Goal: Task Accomplishment & Management: Manage account settings

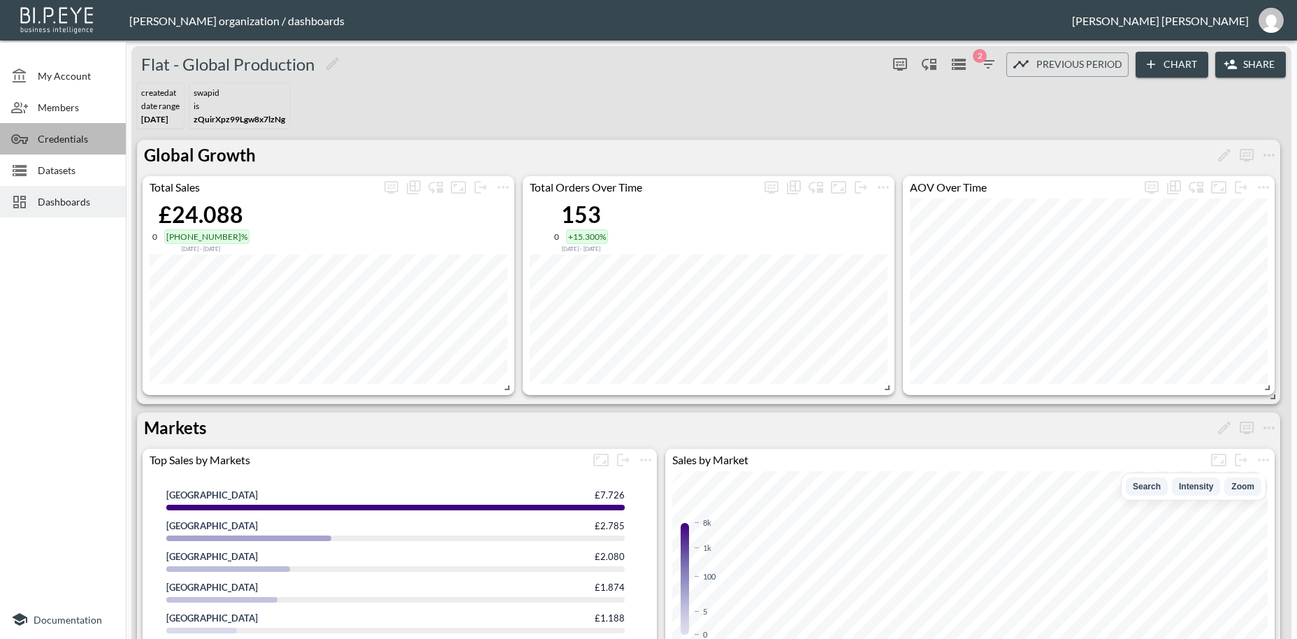
click at [57, 138] on span "Credentials" at bounding box center [76, 138] width 77 height 15
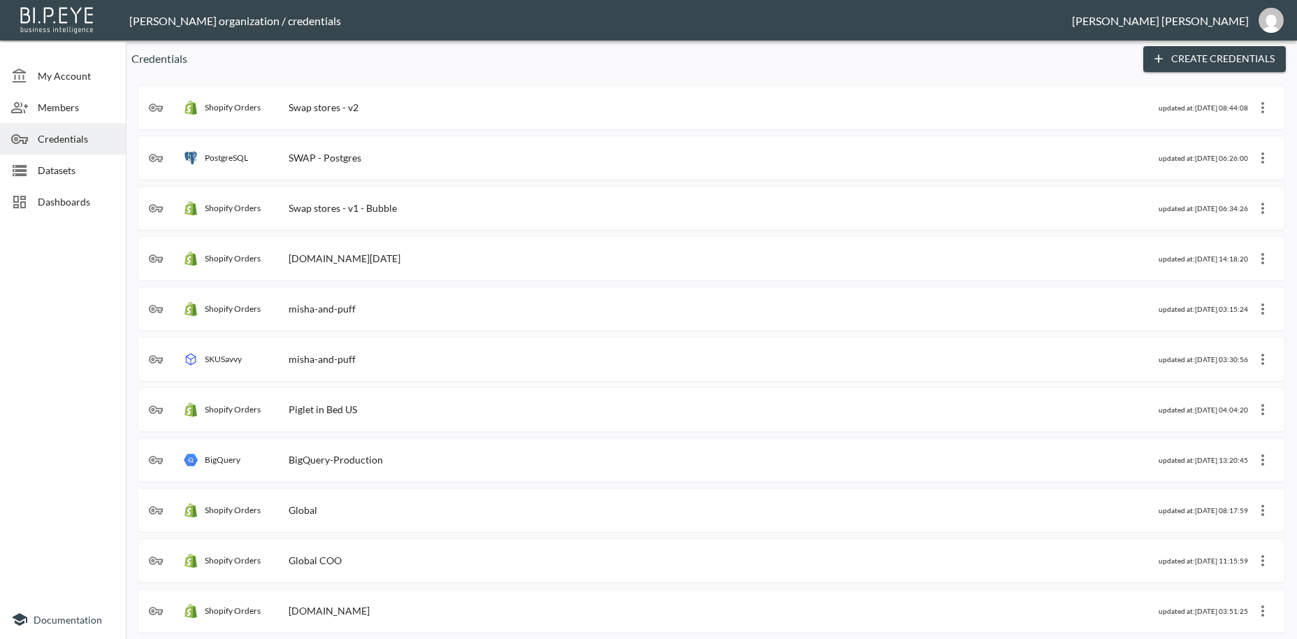
click at [384, 108] on div "Shopify Orders Swap stores - v2" at bounding box center [654, 108] width 1010 height 14
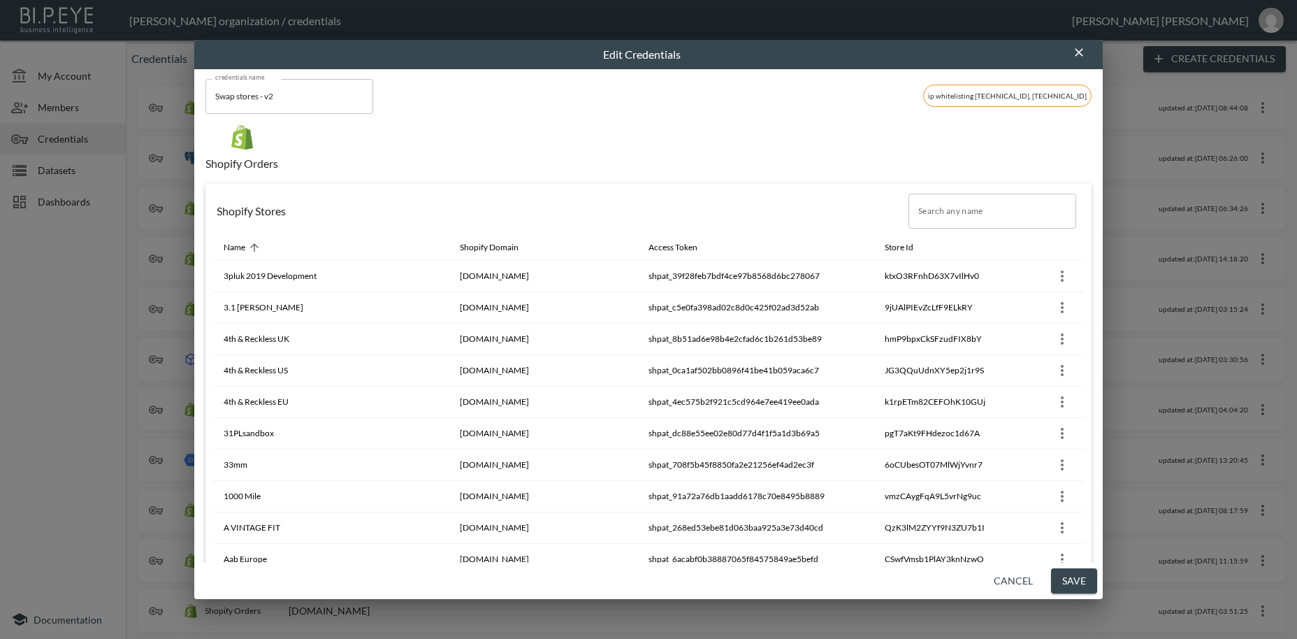
click at [976, 216] on input "Search any name" at bounding box center [993, 211] width 168 height 35
paste input "Saturdays [GEOGRAPHIC_DATA] ([GEOGRAPHIC_DATA])"
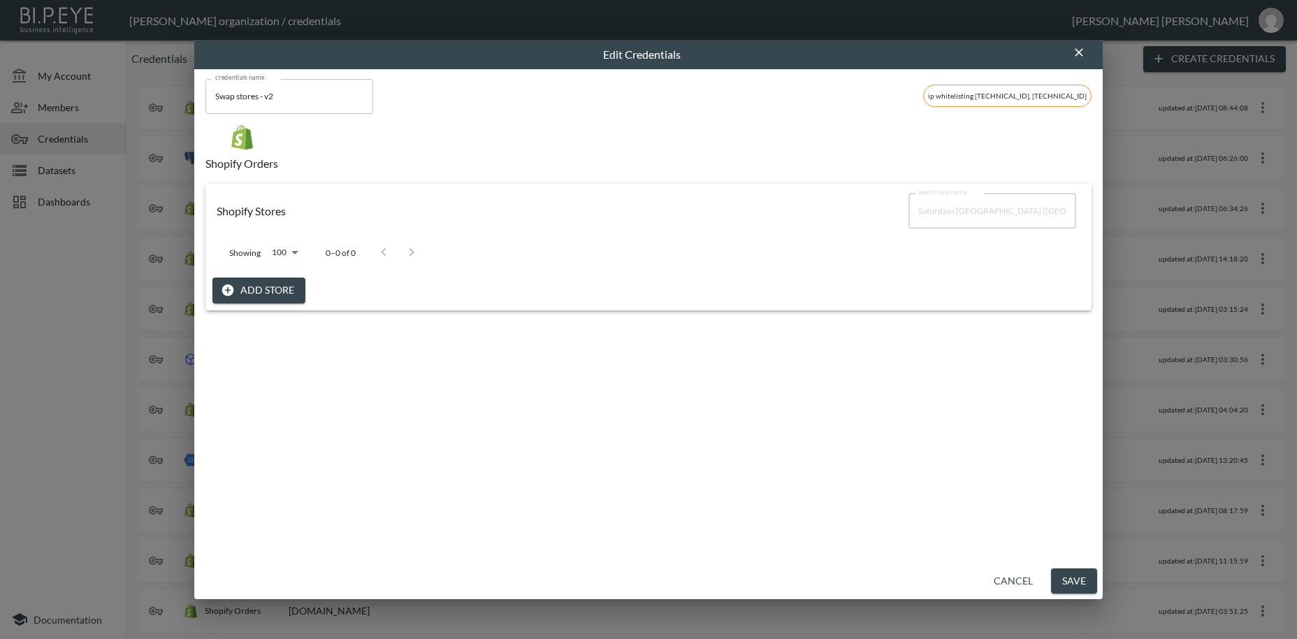
type input "Saturdays [GEOGRAPHIC_DATA] ([GEOGRAPHIC_DATA])"
click at [275, 285] on button "Add Store" at bounding box center [258, 290] width 93 height 26
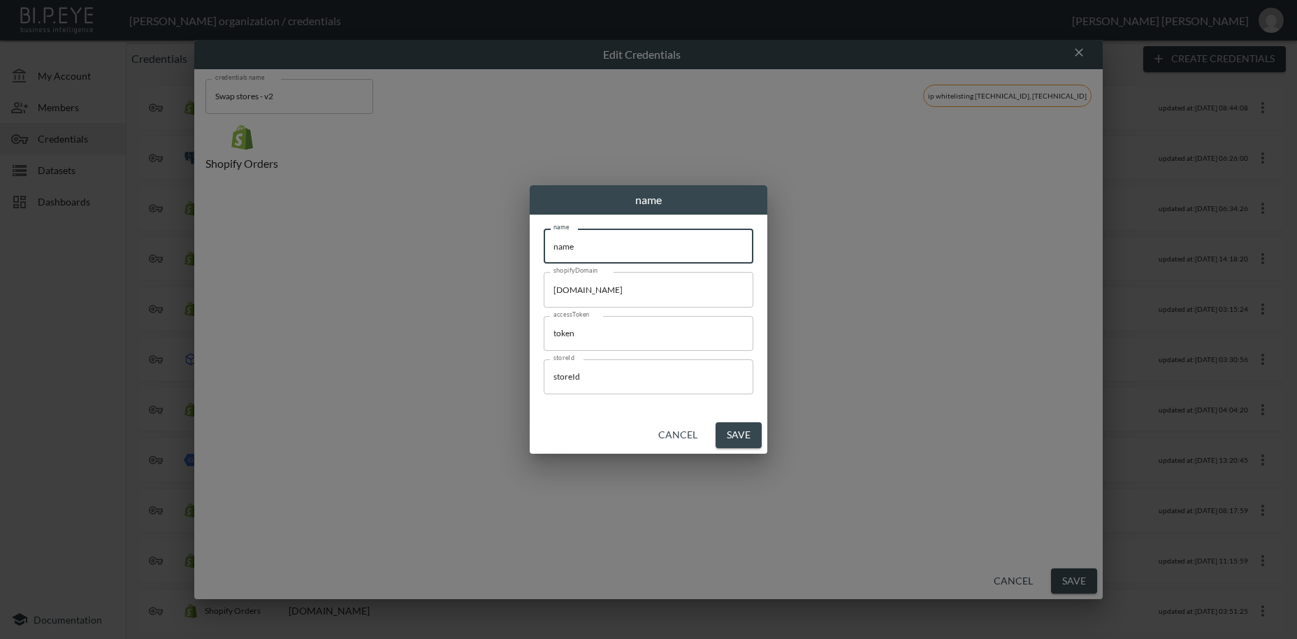
drag, startPoint x: 624, startPoint y: 247, endPoint x: 484, endPoint y: 247, distance: 140.5
click at [544, 234] on input "name" at bounding box center [649, 246] width 210 height 35
paste input "Saturdays [GEOGRAPHIC_DATA] ([GEOGRAPHIC_DATA])"
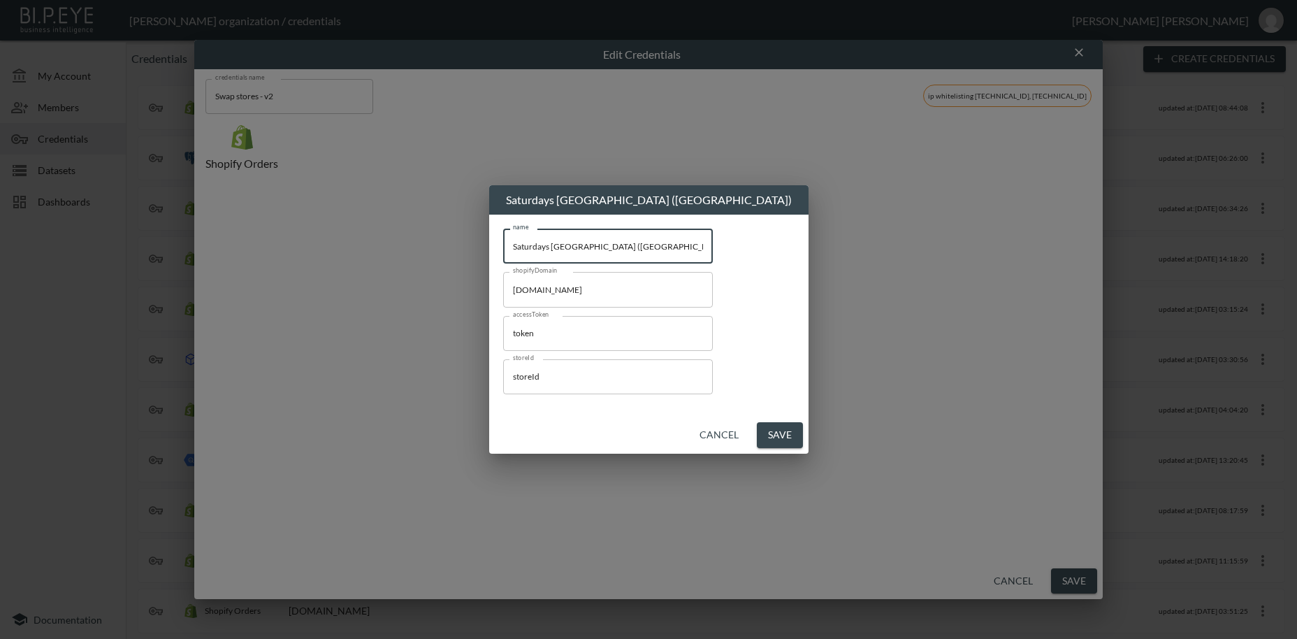
type input "Saturdays [GEOGRAPHIC_DATA] ([GEOGRAPHIC_DATA])"
drag, startPoint x: 503, startPoint y: 282, endPoint x: 482, endPoint y: 282, distance: 21.7
click at [503, 282] on input "[DOMAIN_NAME]" at bounding box center [608, 289] width 210 height 35
paste input "crosbysouth"
type input "[DOMAIN_NAME]"
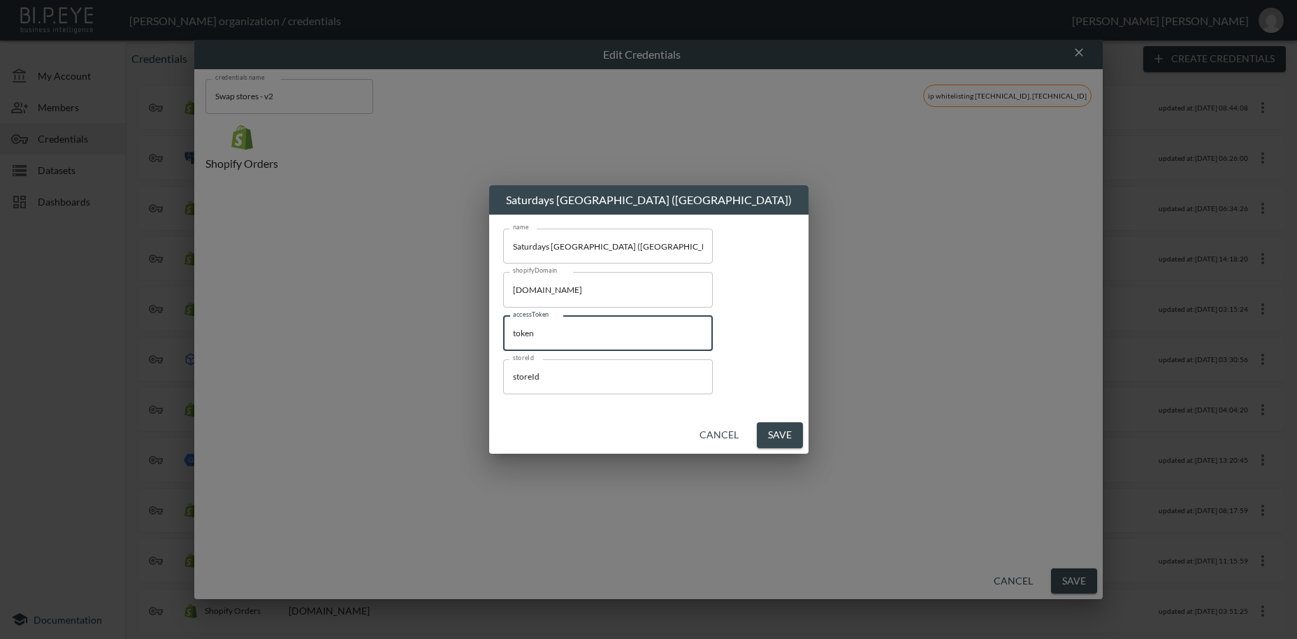
drag, startPoint x: 535, startPoint y: 333, endPoint x: 519, endPoint y: 331, distance: 16.1
click at [519, 331] on input "token" at bounding box center [608, 333] width 210 height 35
paste input "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"
type input "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"
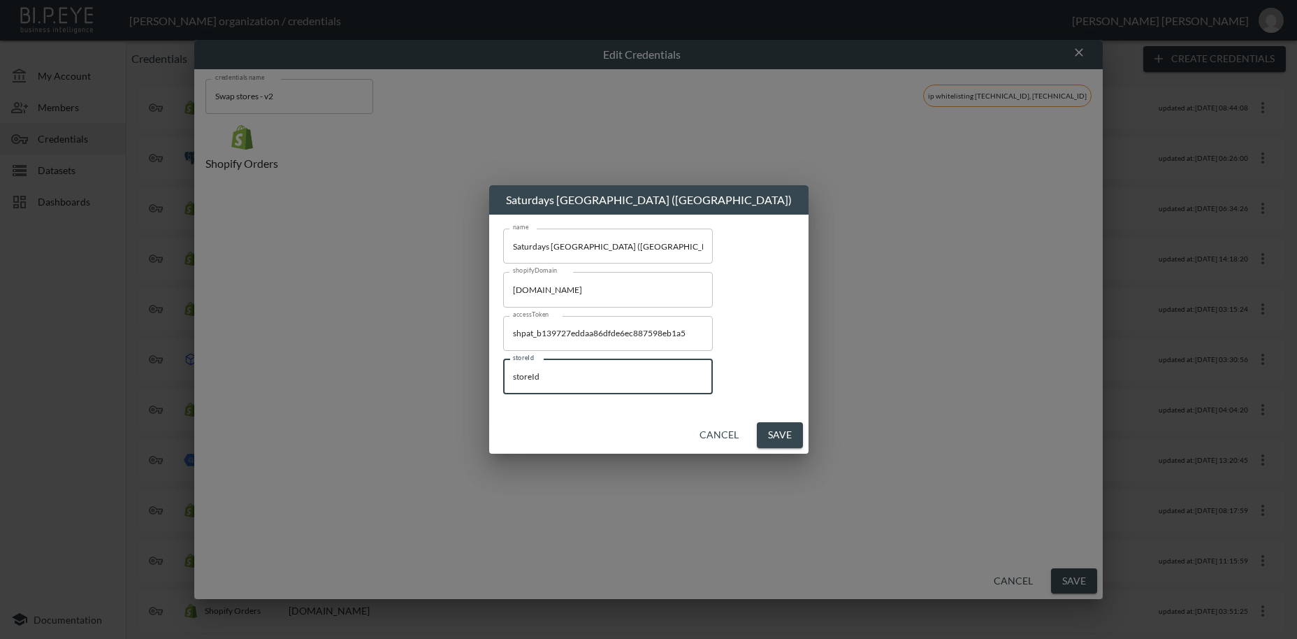
drag, startPoint x: 609, startPoint y: 373, endPoint x: 528, endPoint y: 378, distance: 81.3
click at [525, 371] on input "storeId" at bounding box center [608, 376] width 210 height 35
paste input "hjF18FUo5e4e9W5J6NUH"
type input "hjF18FUo5e4e9W5J6NUH"
drag, startPoint x: 735, startPoint y: 437, endPoint x: 739, endPoint y: 449, distance: 13.5
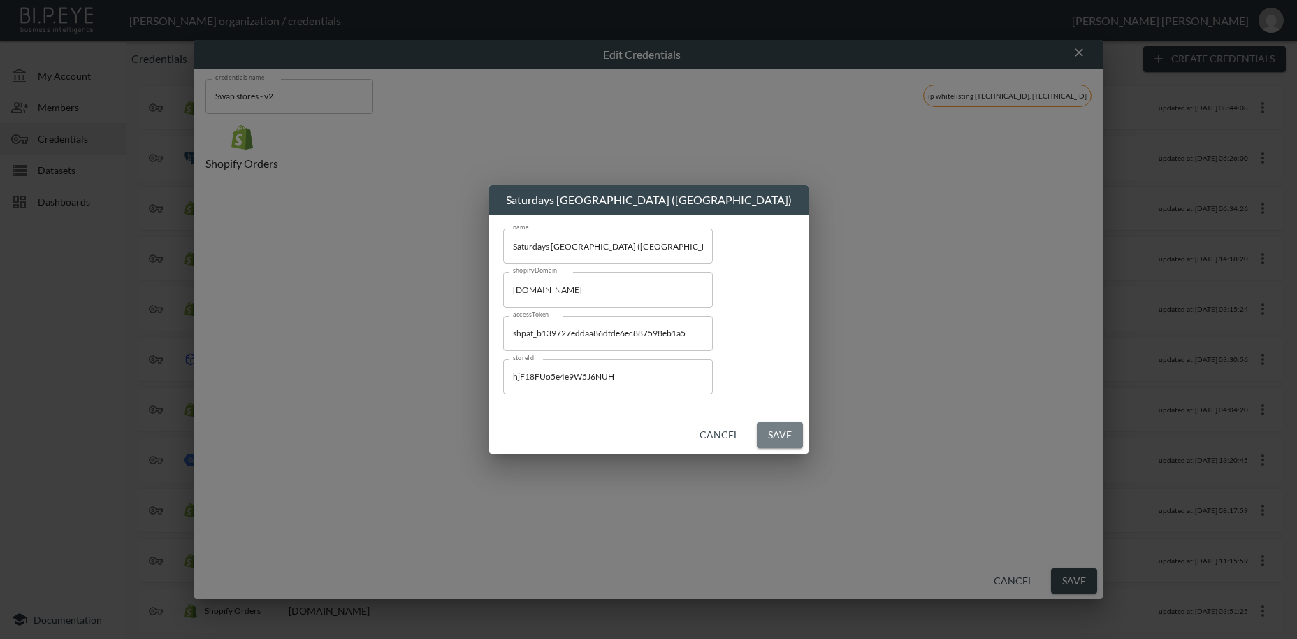
click at [757, 438] on button "Save" at bounding box center [780, 435] width 46 height 26
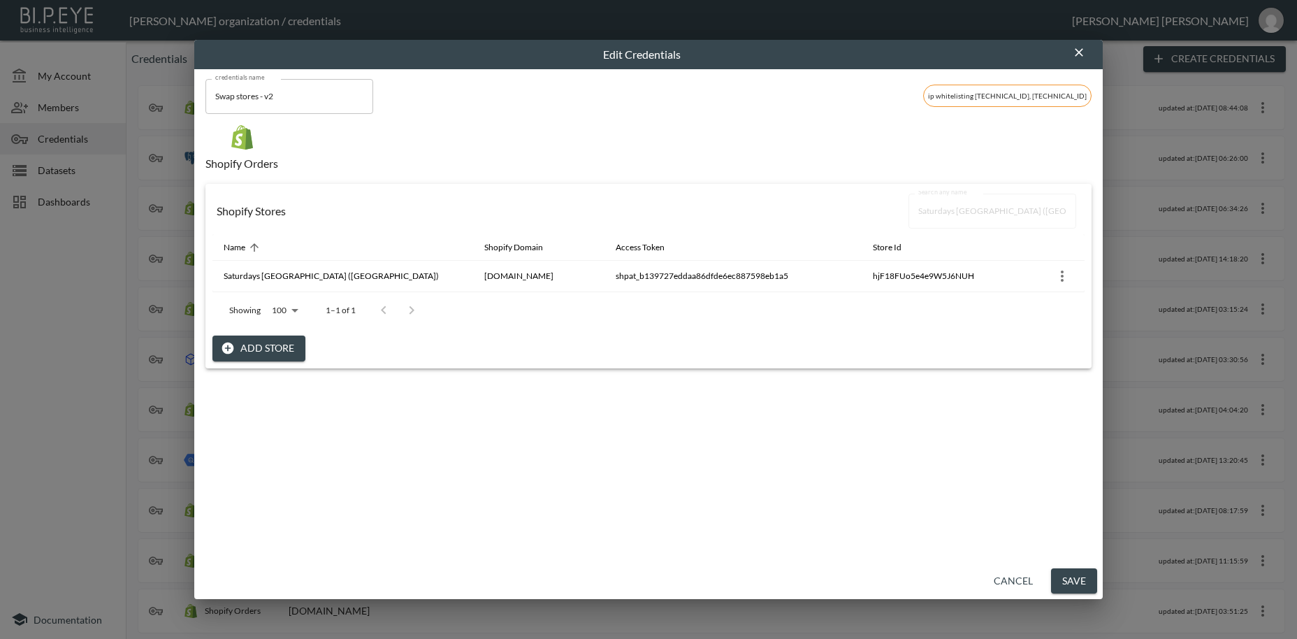
click at [1077, 580] on button "Save" at bounding box center [1074, 581] width 46 height 26
